Goal: Transaction & Acquisition: Obtain resource

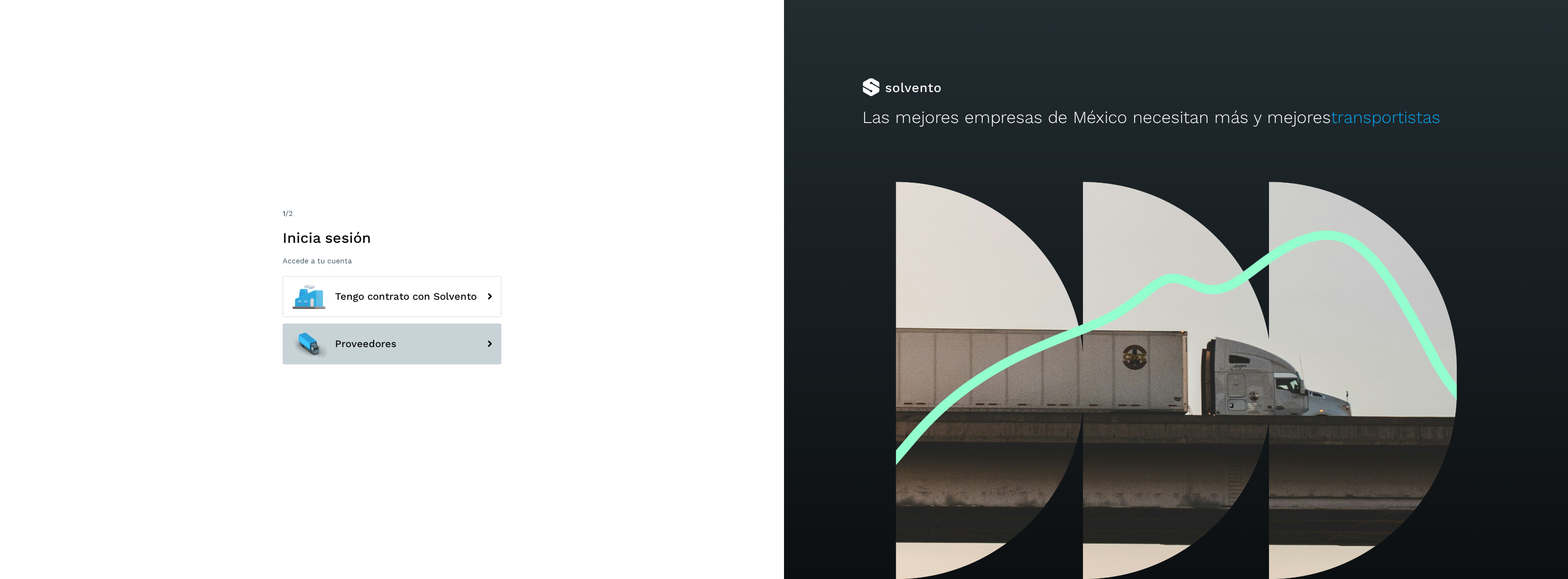
click at [460, 342] on button "Proveedores" at bounding box center [391, 344] width 219 height 41
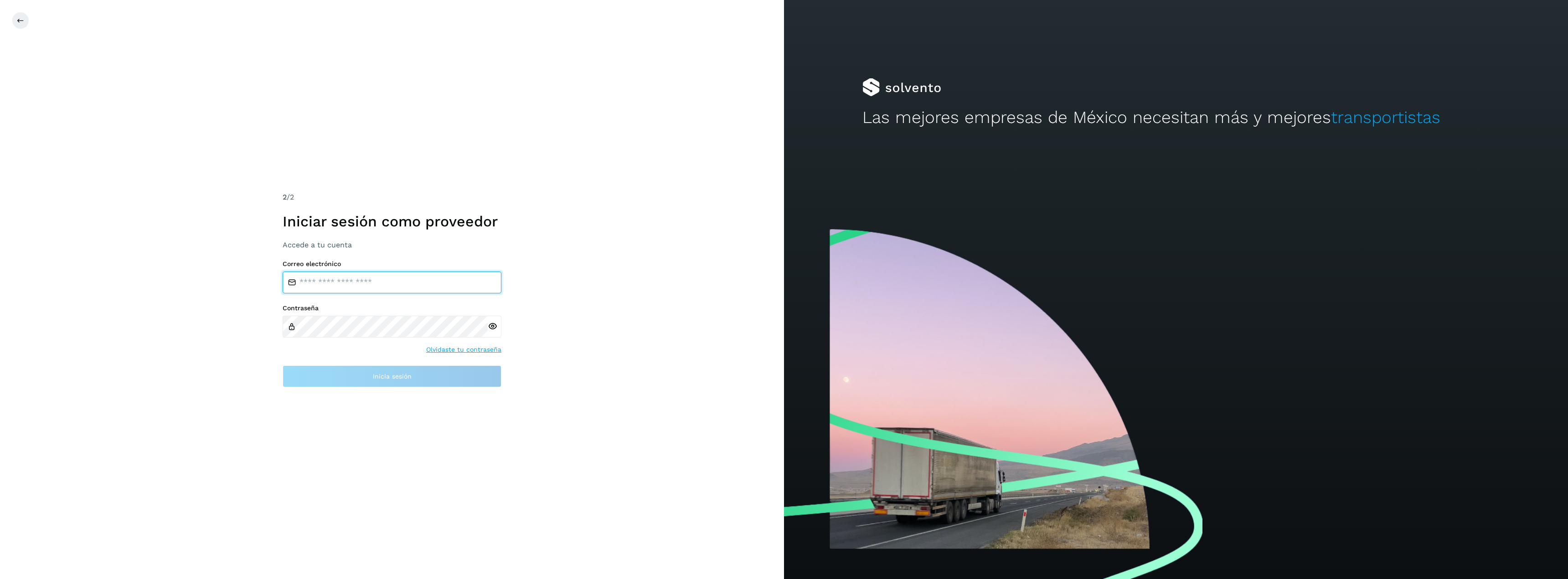
click at [384, 288] on input "email" at bounding box center [391, 282] width 219 height 22
type input "**********"
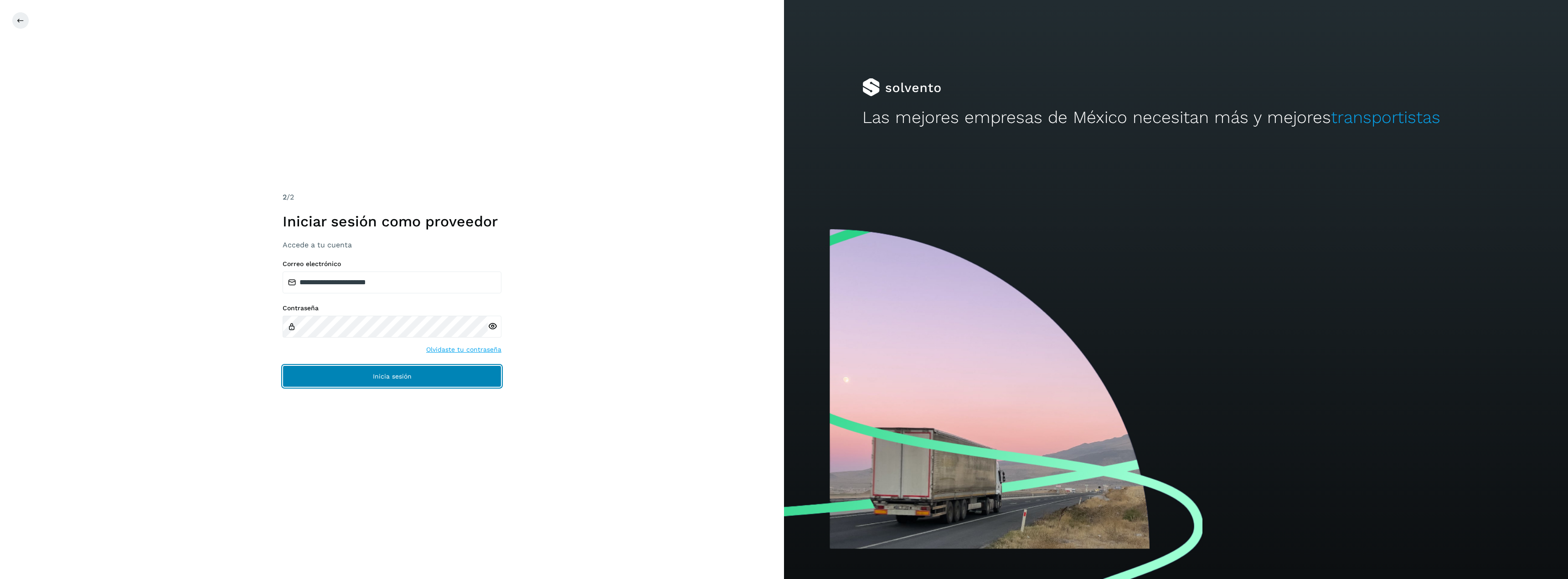
click at [409, 373] on span "Inicia sesión" at bounding box center [393, 376] width 39 height 6
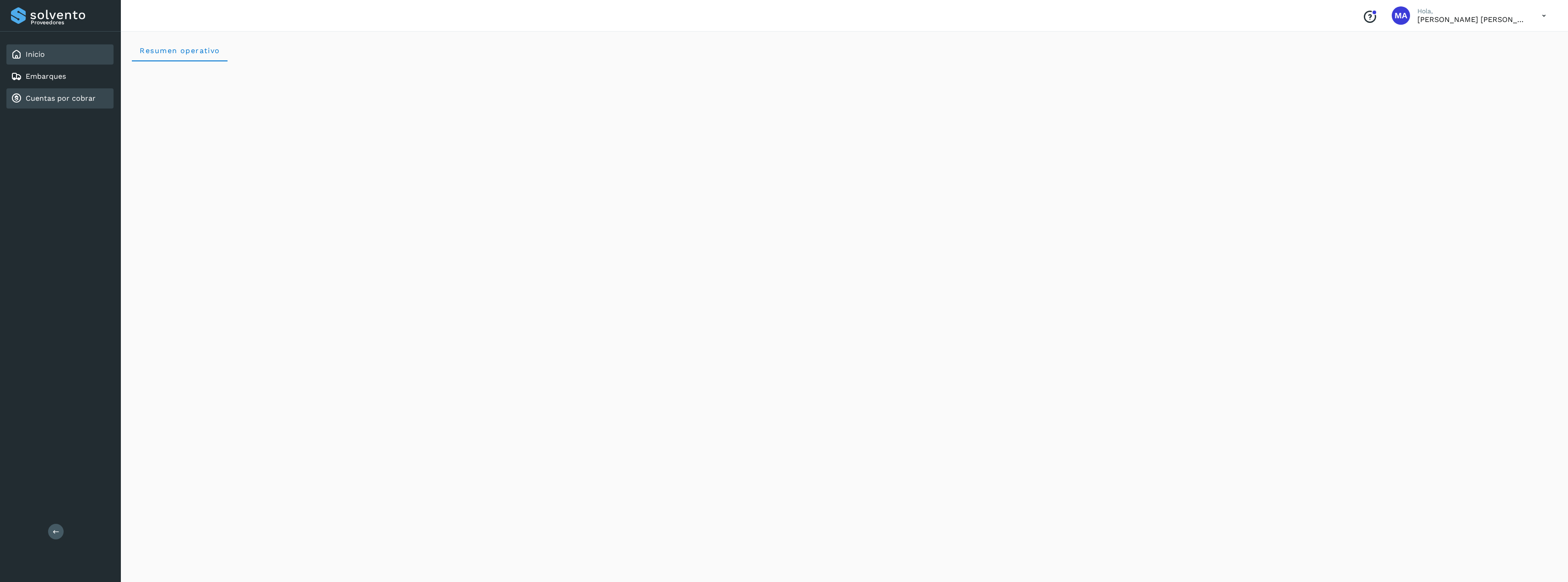
click at [24, 101] on div "Cuentas por cobrar" at bounding box center [53, 98] width 85 height 11
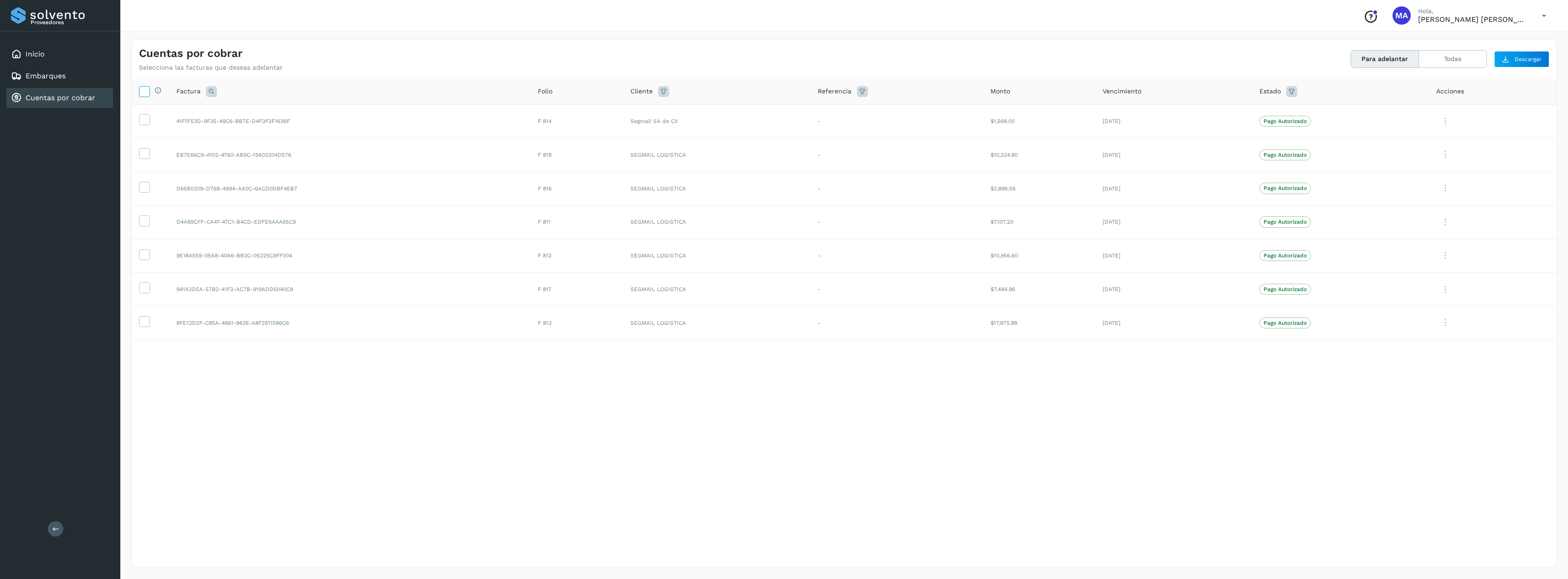
click at [142, 94] on icon at bounding box center [144, 91] width 10 height 10
click at [141, 94] on icon at bounding box center [144, 91] width 10 height 10
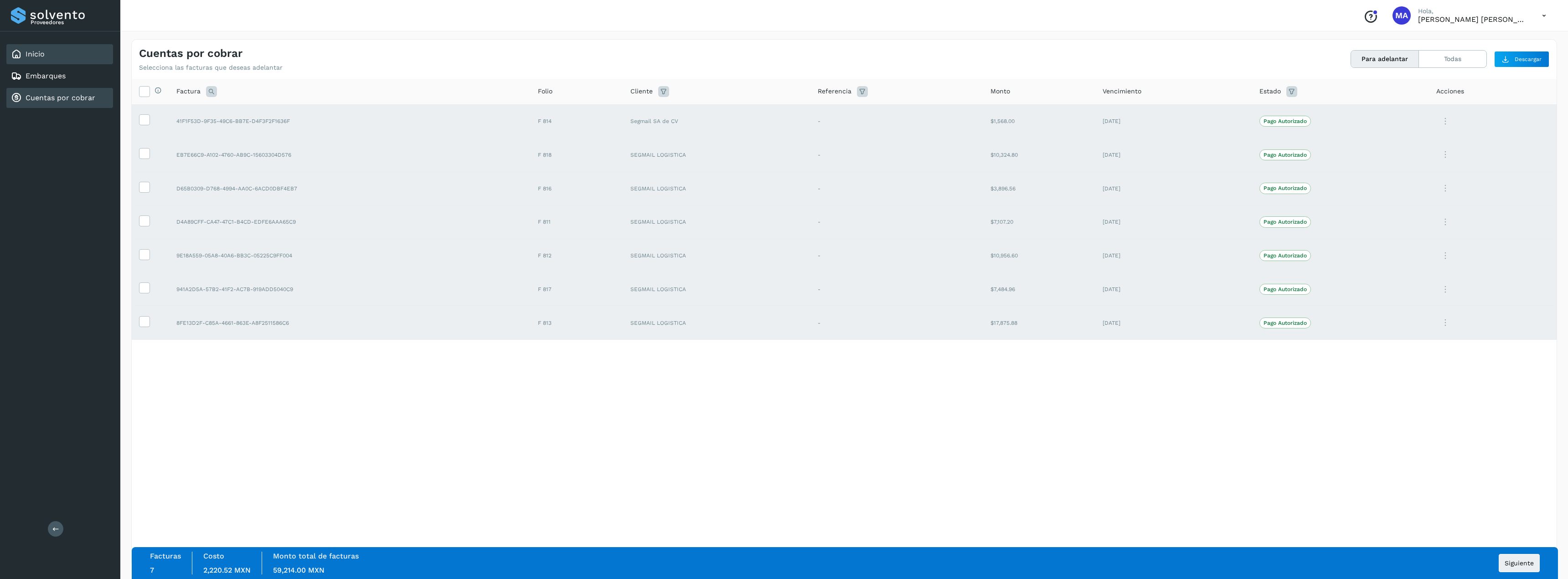
click at [27, 55] on link "Inicio" at bounding box center [35, 54] width 19 height 9
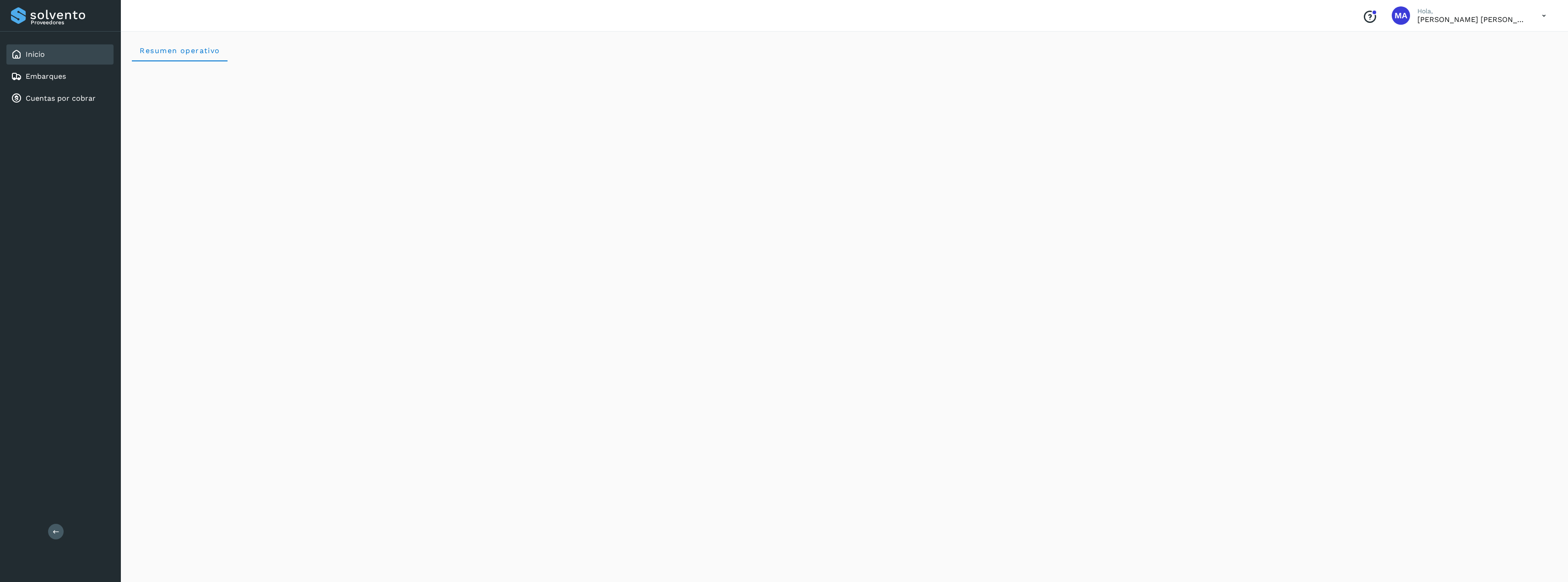
click at [1543, 17] on icon at bounding box center [1544, 15] width 19 height 19
click at [1455, 39] on icon at bounding box center [1456, 42] width 9 height 9
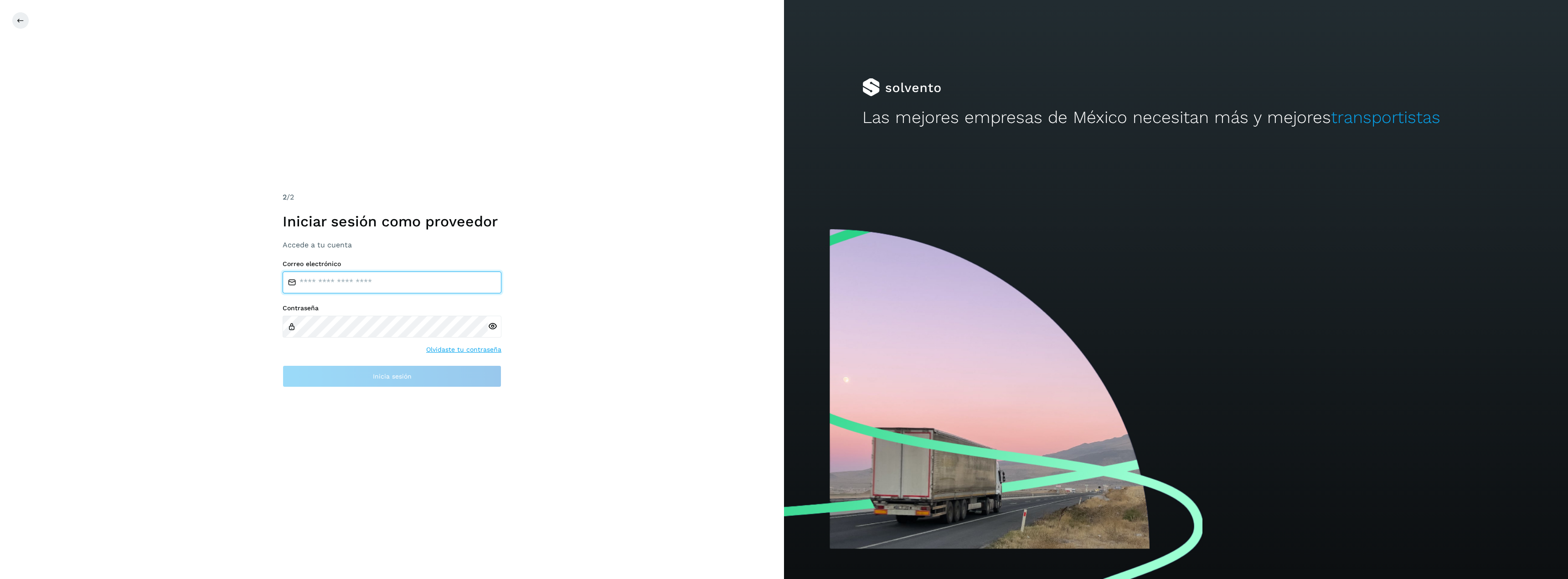
type input "**********"
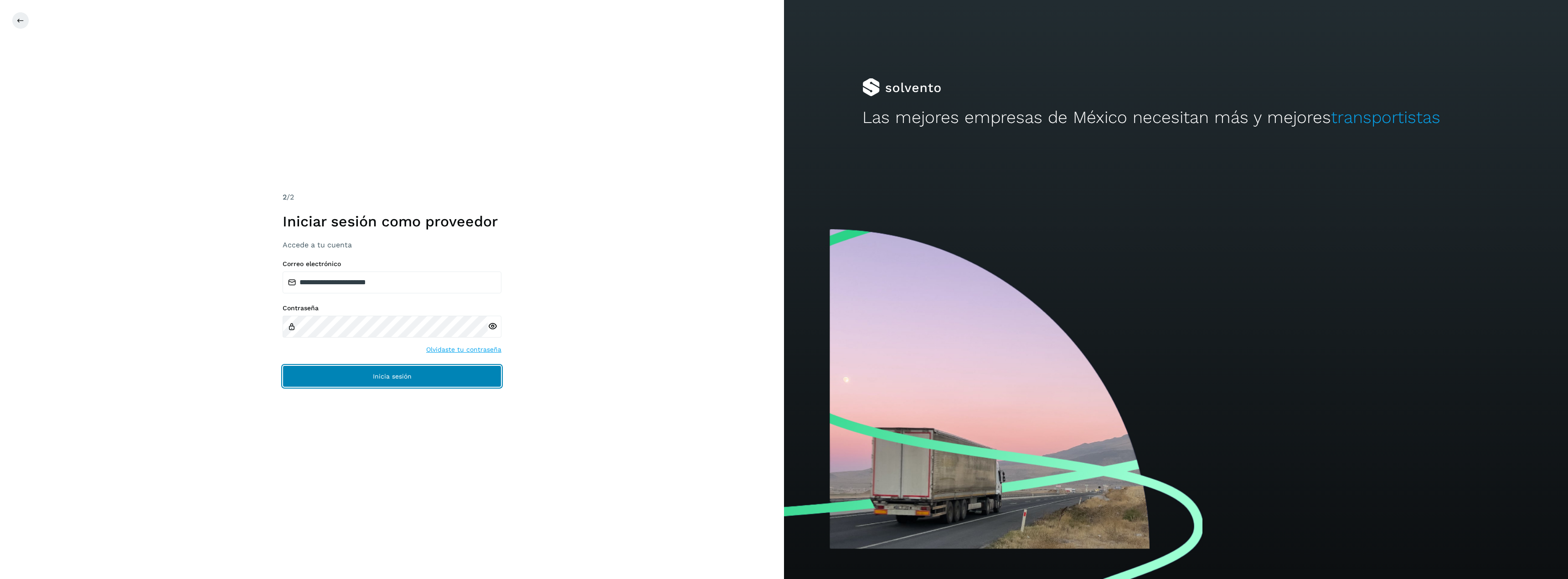
click at [455, 375] on button "Inicia sesión" at bounding box center [391, 376] width 219 height 22
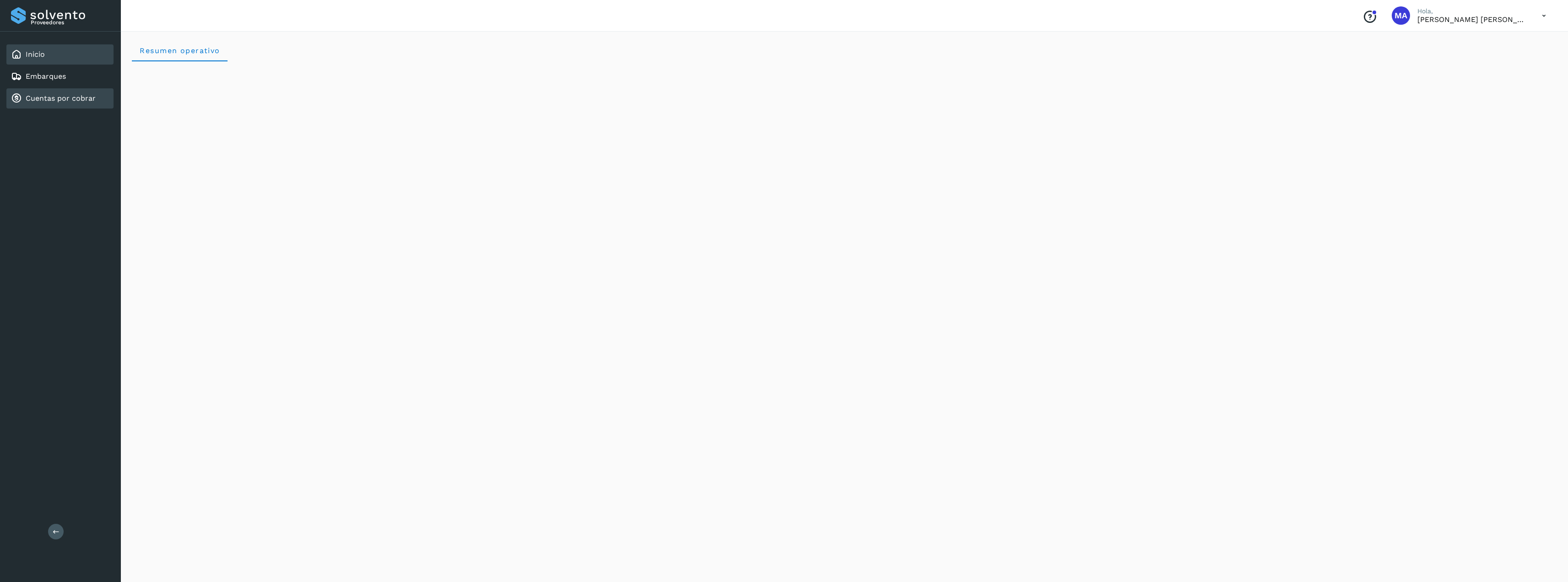
click at [29, 97] on link "Cuentas por cobrar" at bounding box center [61, 98] width 70 height 9
click at [70, 97] on link "Cuentas por cobrar" at bounding box center [61, 98] width 70 height 9
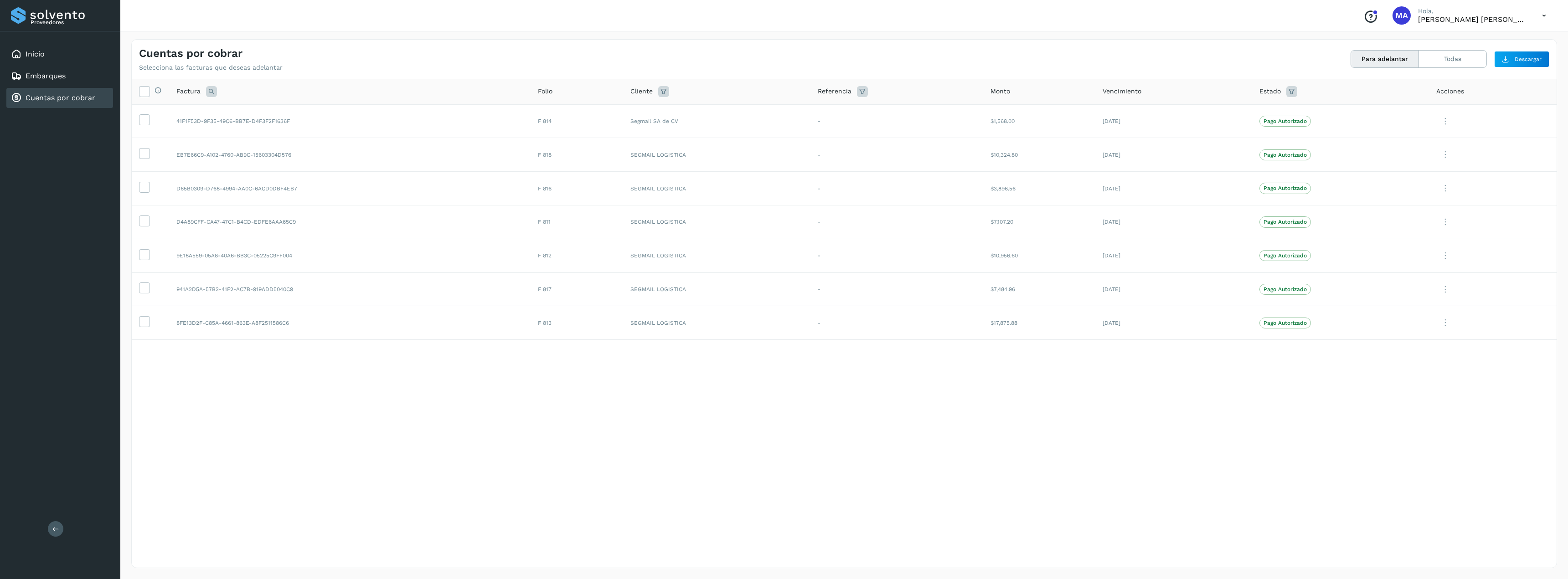
click at [139, 97] on th "Selecciona todas las facturas disponibles para adelanto" at bounding box center [150, 92] width 37 height 26
click at [145, 96] on span at bounding box center [144, 93] width 10 height 7
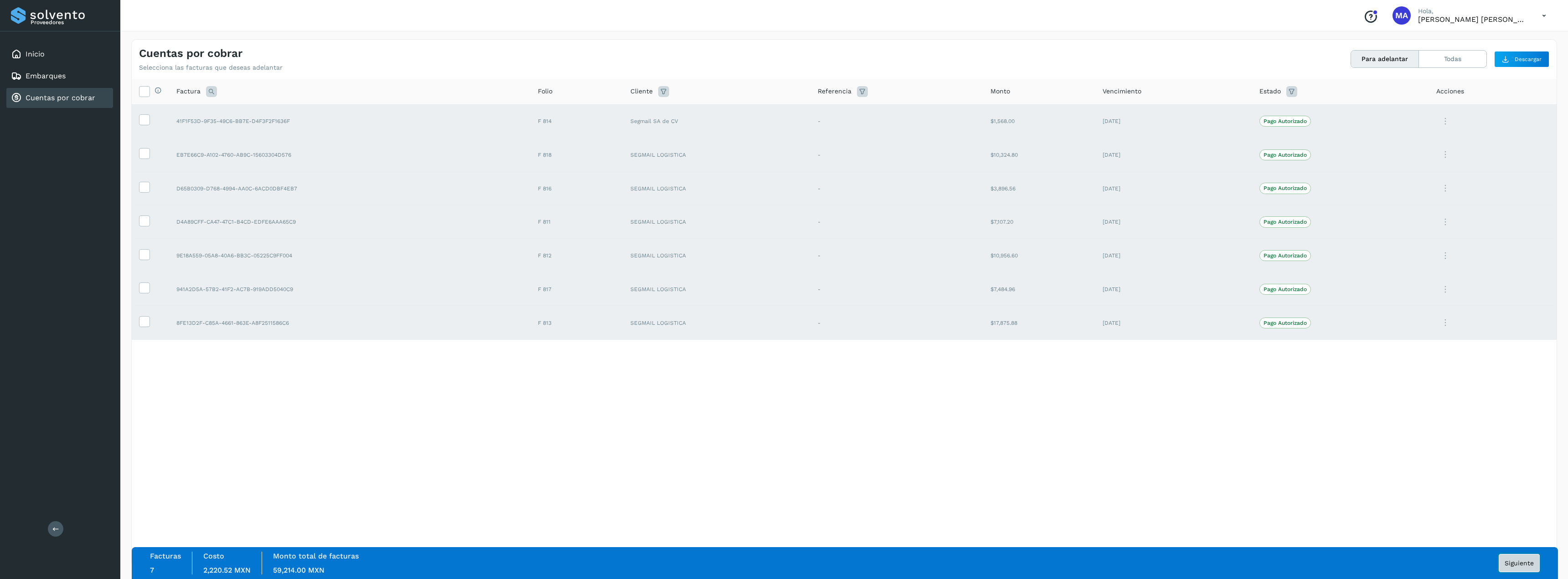
click at [1518, 564] on span "Siguiente" at bounding box center [1519, 563] width 29 height 6
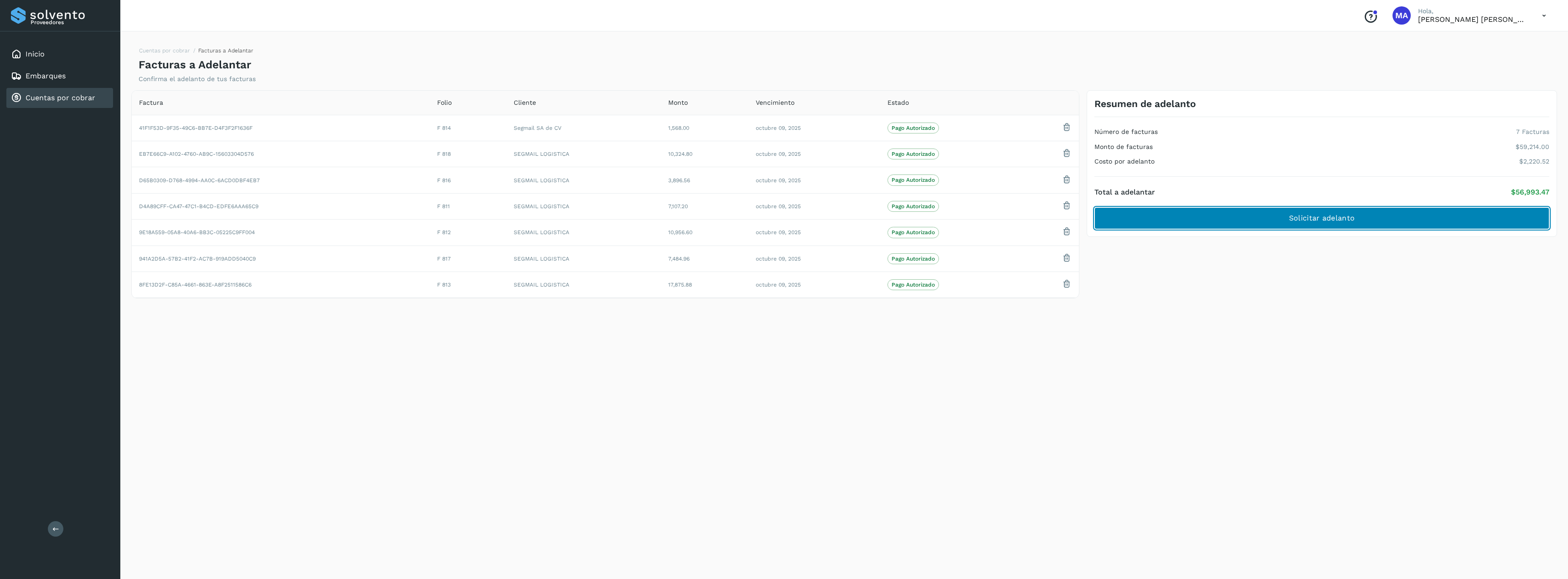
click at [1355, 215] on button "Solicitar adelanto" at bounding box center [1321, 218] width 455 height 22
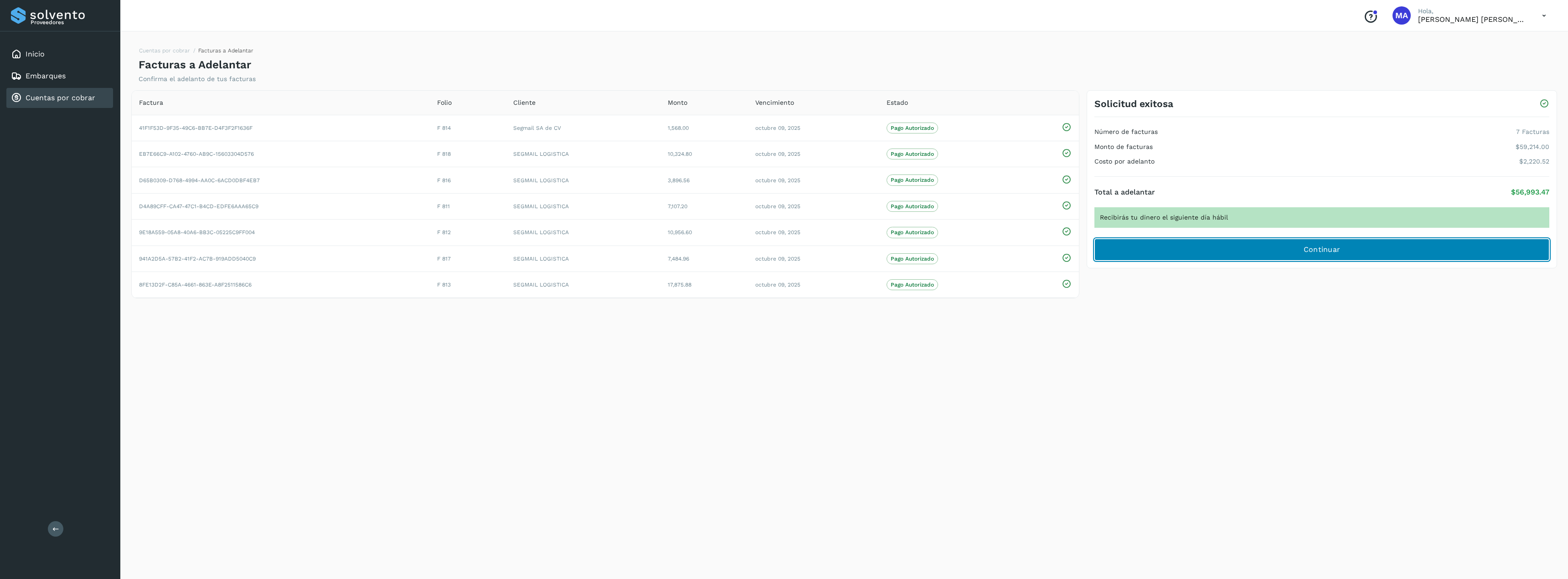
click at [1297, 245] on button "Continuar" at bounding box center [1321, 249] width 455 height 22
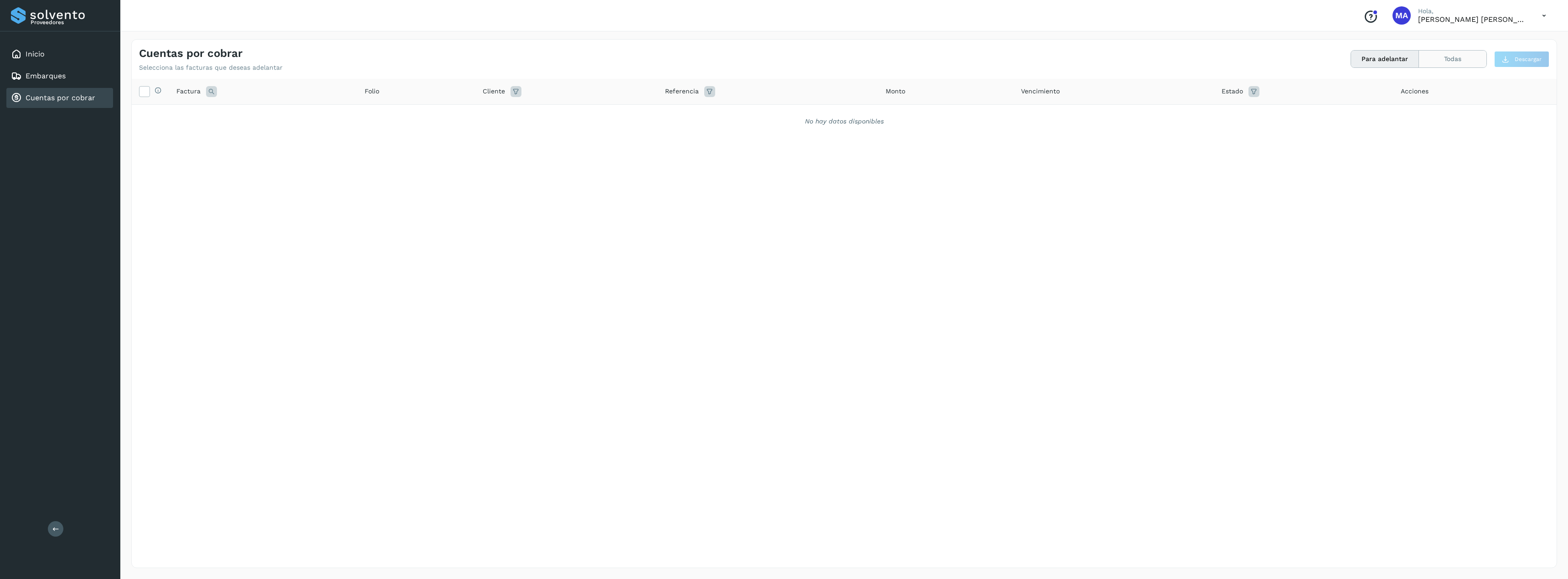
click at [1456, 61] on button "Todas" at bounding box center [1452, 59] width 68 height 17
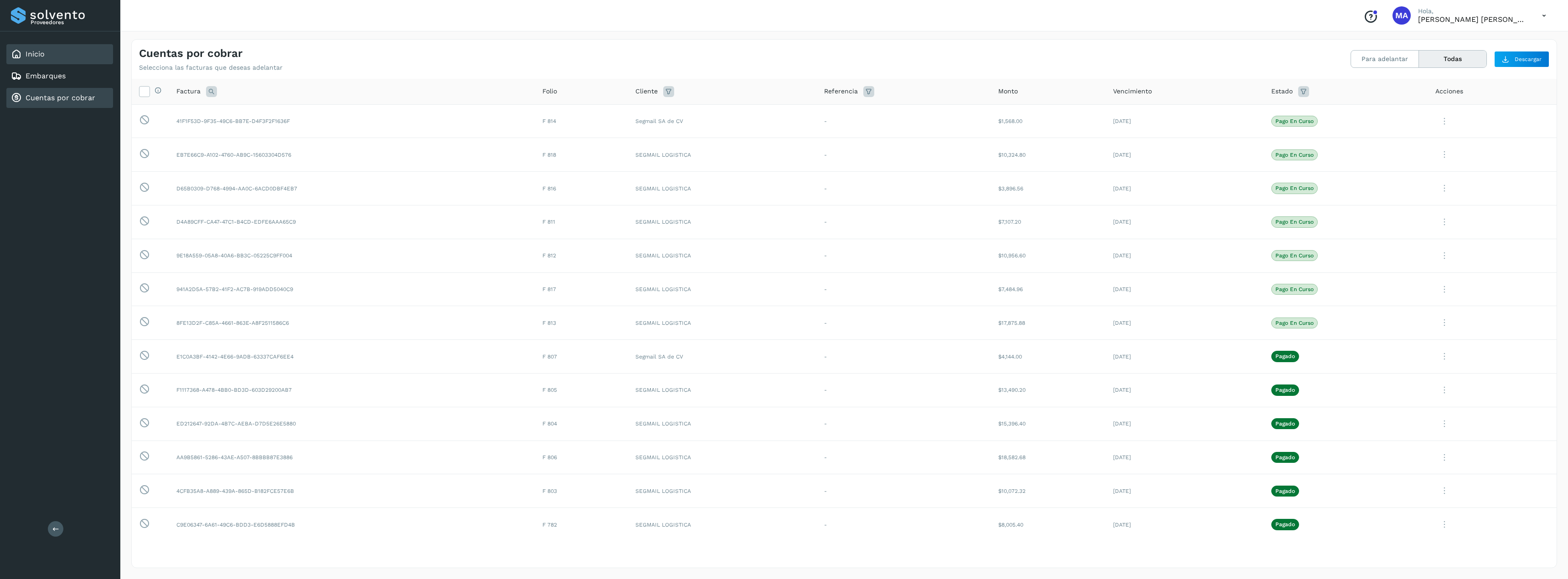
click at [31, 49] on div "Inicio" at bounding box center [27, 54] width 33 height 11
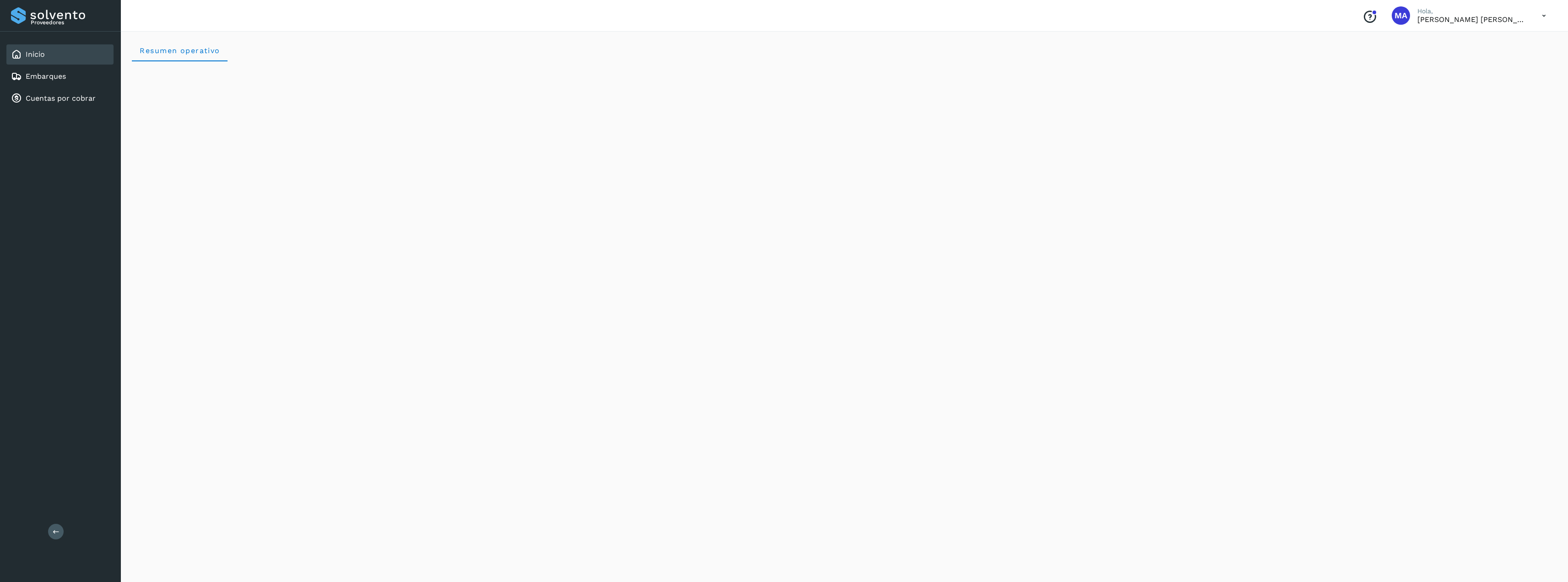
click at [1555, 17] on div "Conoce nuestros beneficios [PERSON_NAME], [PERSON_NAME] [PERSON_NAME]" at bounding box center [844, 16] width 1447 height 32
click at [1547, 15] on icon at bounding box center [1544, 15] width 19 height 19
click at [1522, 45] on div "Cerrar sesión" at bounding box center [1498, 41] width 109 height 17
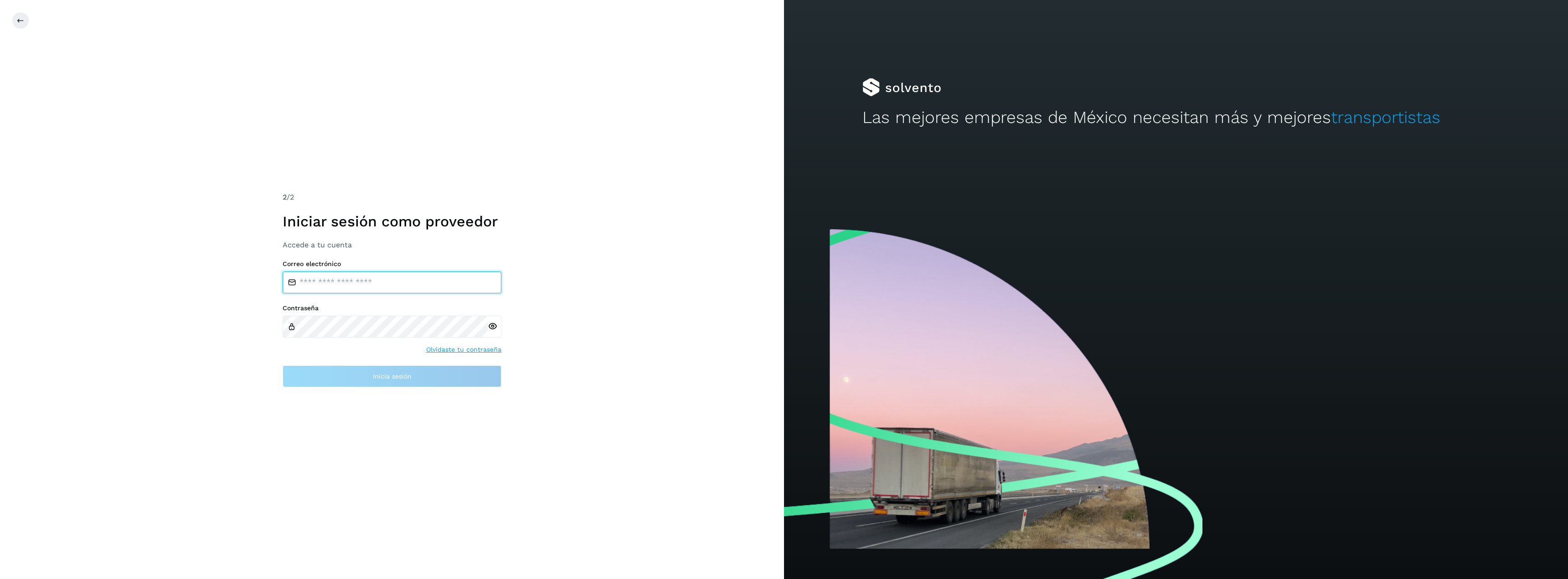
type input "**********"
